Goal: Task Accomplishment & Management: Use online tool/utility

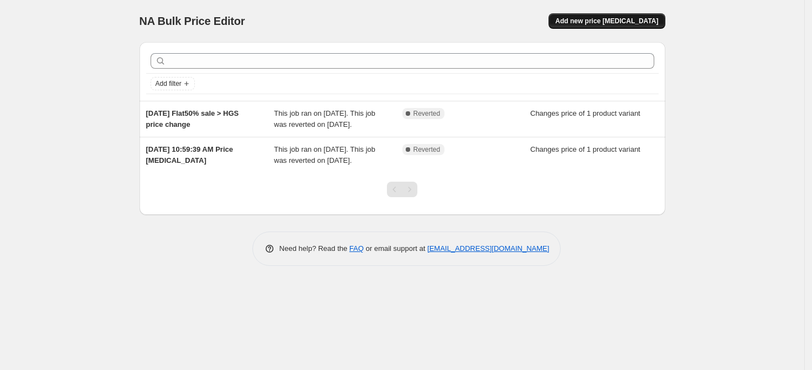
click at [622, 20] on span "Add new price [MEDICAL_DATA]" at bounding box center [606, 21] width 103 height 9
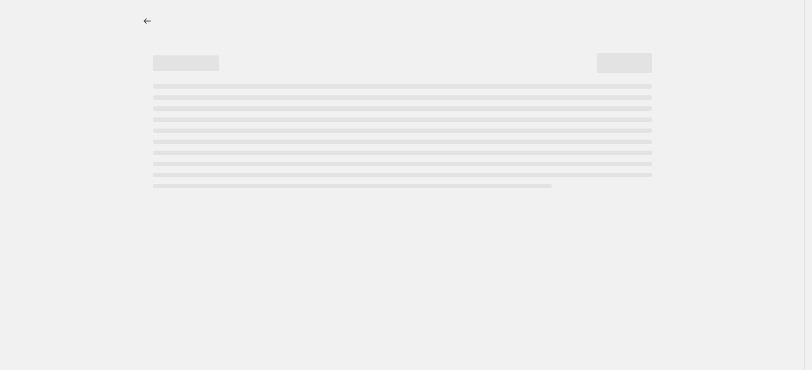
select select "percentage"
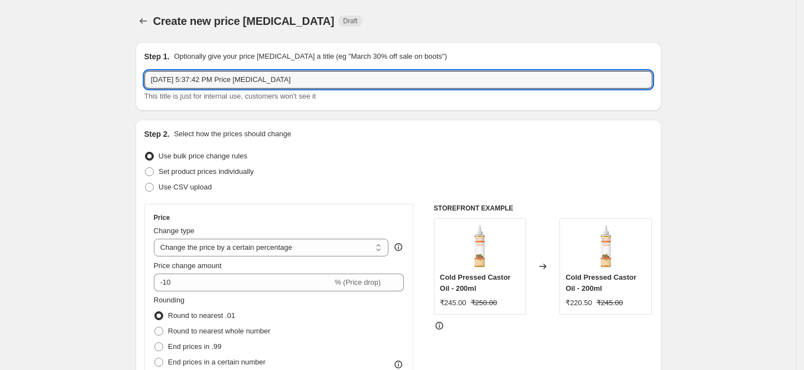
drag, startPoint x: 320, startPoint y: 79, endPoint x: 137, endPoint y: 75, distance: 182.7
type input "S"
type input "[DATE] HGS price change"
click at [153, 173] on span at bounding box center [149, 171] width 9 height 9
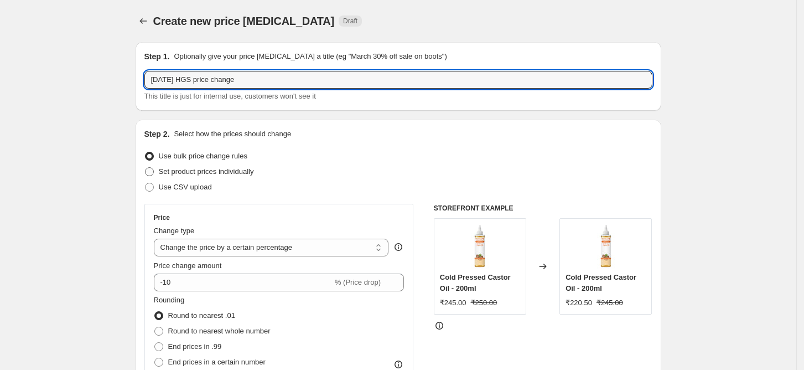
click at [146, 168] on input "Set product prices individually" at bounding box center [145, 167] width 1 height 1
radio input "true"
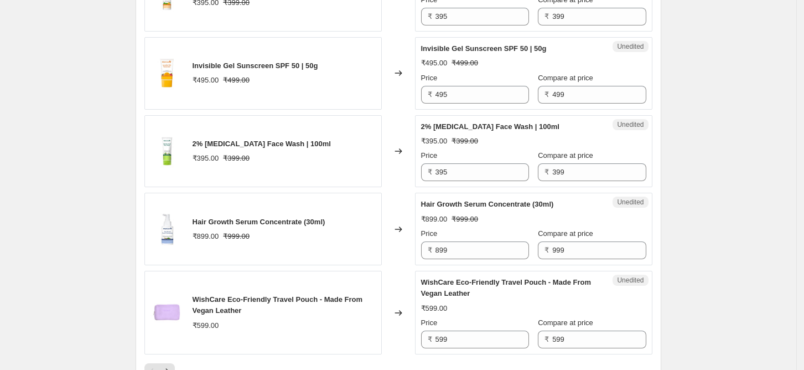
scroll to position [1599, 0]
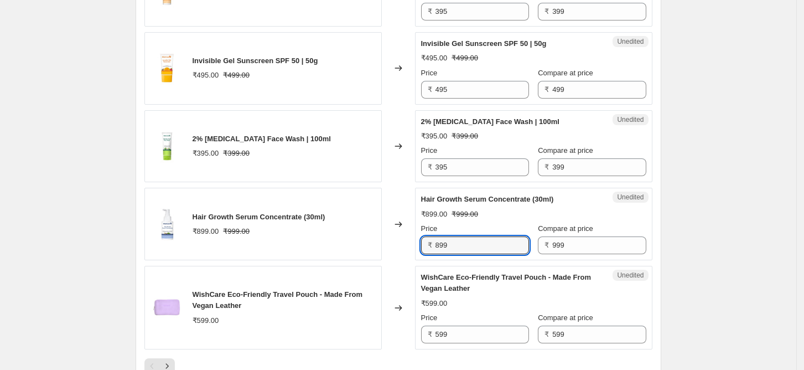
drag, startPoint x: 471, startPoint y: 232, endPoint x: 426, endPoint y: 228, distance: 45.1
click at [426, 236] on div "₹ 899" at bounding box center [475, 245] width 108 height 18
type input "995"
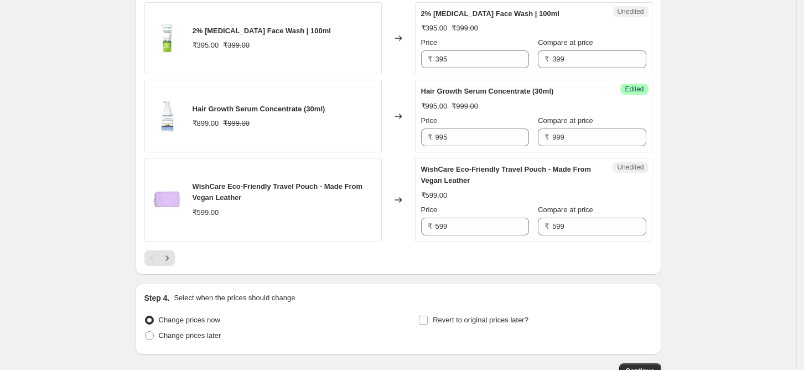
scroll to position [1769, 0]
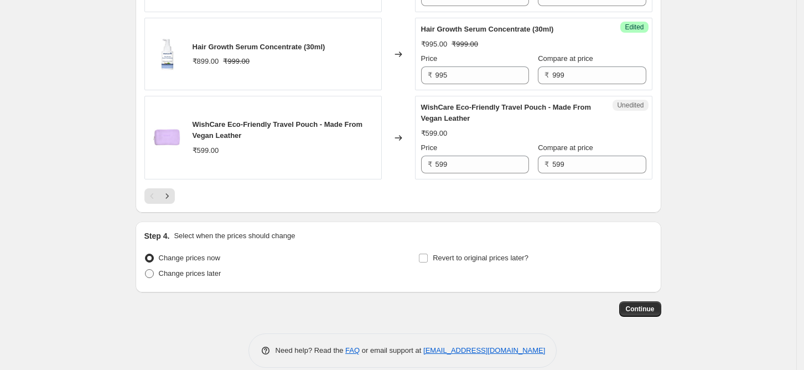
click at [154, 268] on span at bounding box center [149, 273] width 10 height 10
click at [146, 269] on input "Change prices later" at bounding box center [145, 269] width 1 height 1
radio input "true"
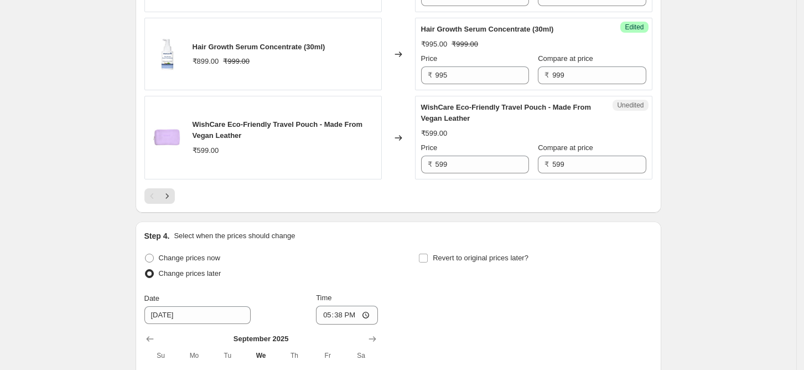
scroll to position [1891, 0]
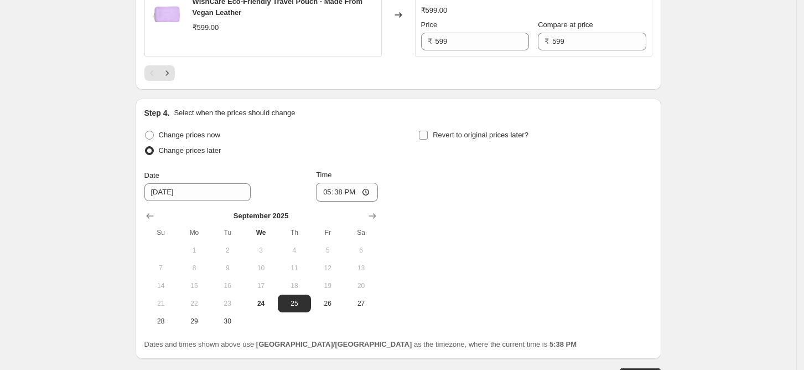
click at [428, 131] on input "Revert to original prices later?" at bounding box center [423, 135] width 9 height 9
checkbox input "true"
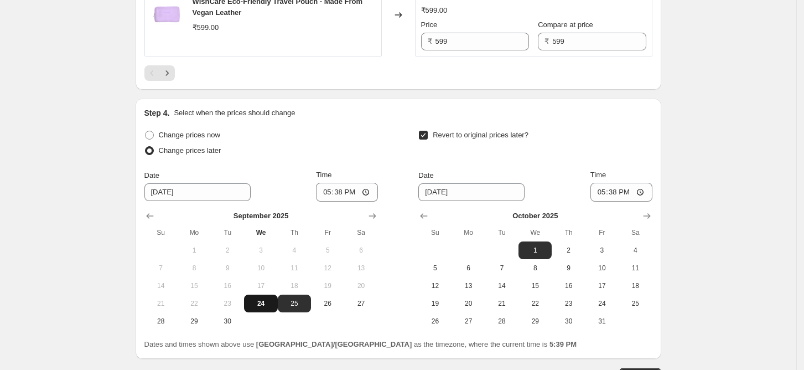
click at [263, 299] on span "24" at bounding box center [261, 303] width 24 height 9
type input "[DATE]"
click at [352, 183] on input "17:38" at bounding box center [347, 192] width 62 height 19
click at [341, 183] on input "17:38" at bounding box center [347, 192] width 62 height 19
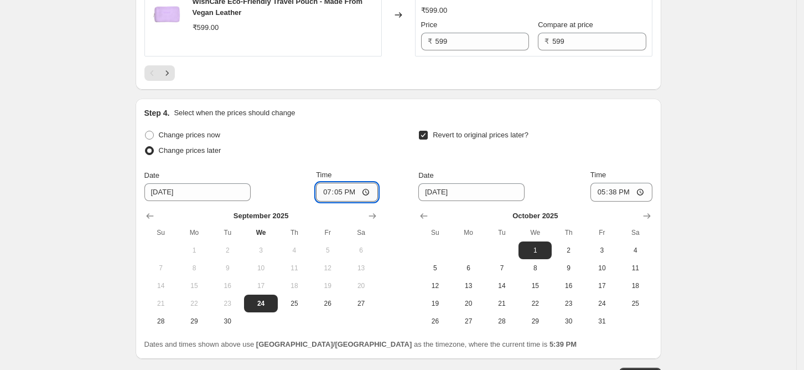
type input "19:55"
click at [396, 158] on div "Change prices now Change prices later Date [DATE] Time 19:55 [DATE] Su Mo Tu We…" at bounding box center [398, 228] width 508 height 203
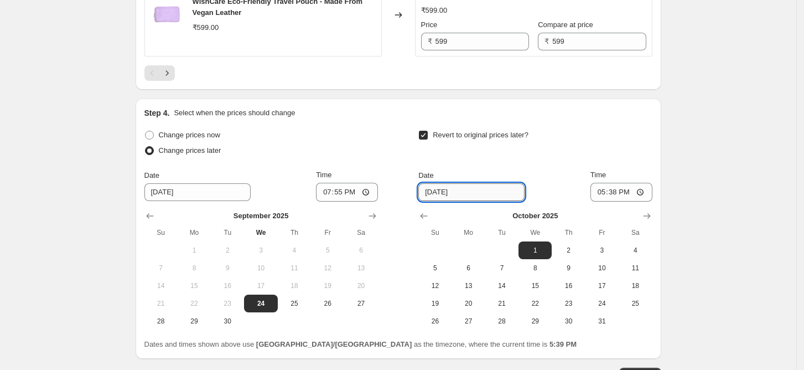
click at [459, 183] on input "[DATE]" at bounding box center [471, 192] width 106 height 18
click at [444, 183] on input "[DATE]" at bounding box center [471, 192] width 106 height 18
click at [441, 183] on input "[DATE]" at bounding box center [471, 192] width 106 height 18
click at [425, 210] on icon "Show previous month, September 2025" at bounding box center [423, 215] width 11 height 11
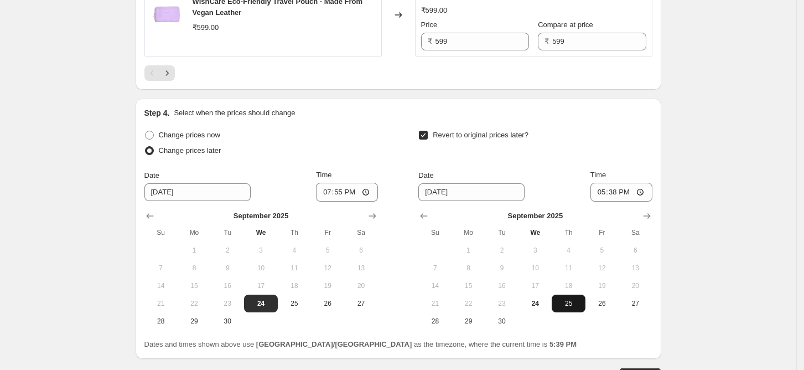
click at [570, 299] on span "25" at bounding box center [568, 303] width 24 height 9
type input "[DATE]"
click at [624, 183] on input "17:38" at bounding box center [622, 192] width 62 height 19
click at [616, 183] on input "17:38" at bounding box center [622, 192] width 62 height 19
type input "02:05"
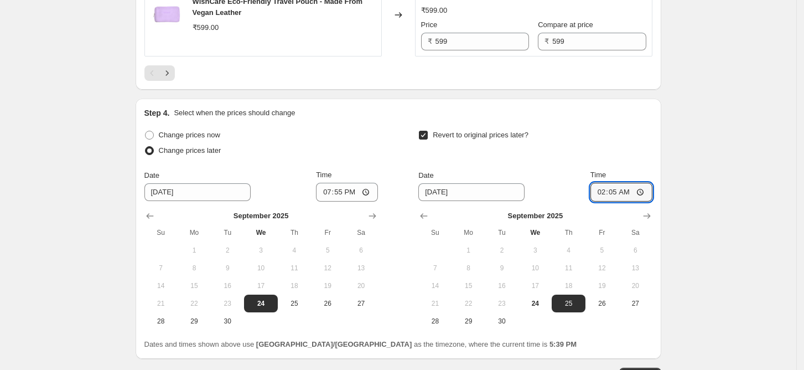
click at [634, 369] on span "Continue" at bounding box center [640, 375] width 29 height 9
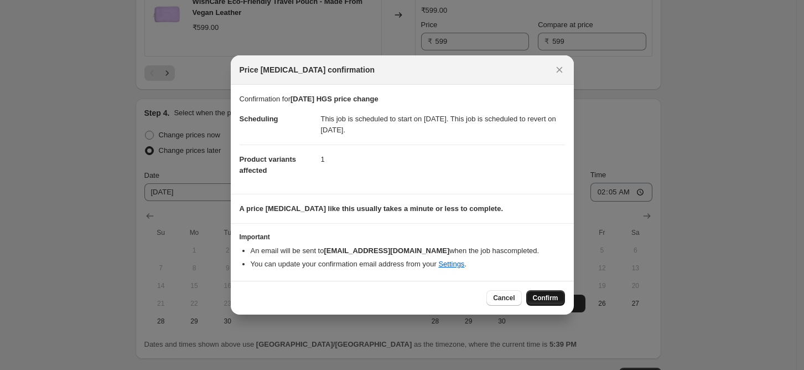
click at [544, 298] on span "Confirm" at bounding box center [545, 297] width 25 height 9
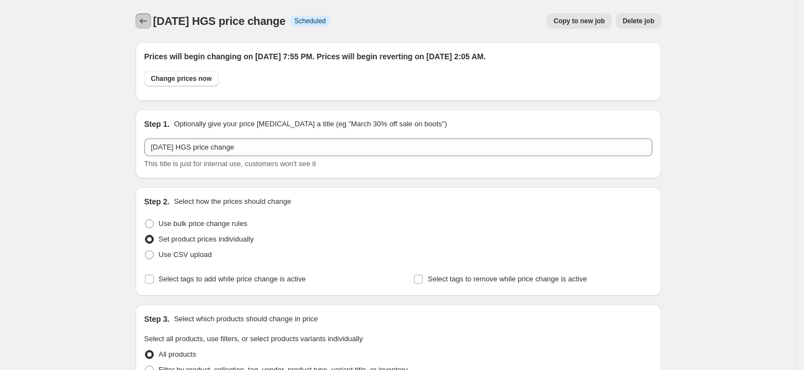
click at [147, 21] on icon "Price change jobs" at bounding box center [142, 21] width 7 height 6
